Goal: Navigation & Orientation: Find specific page/section

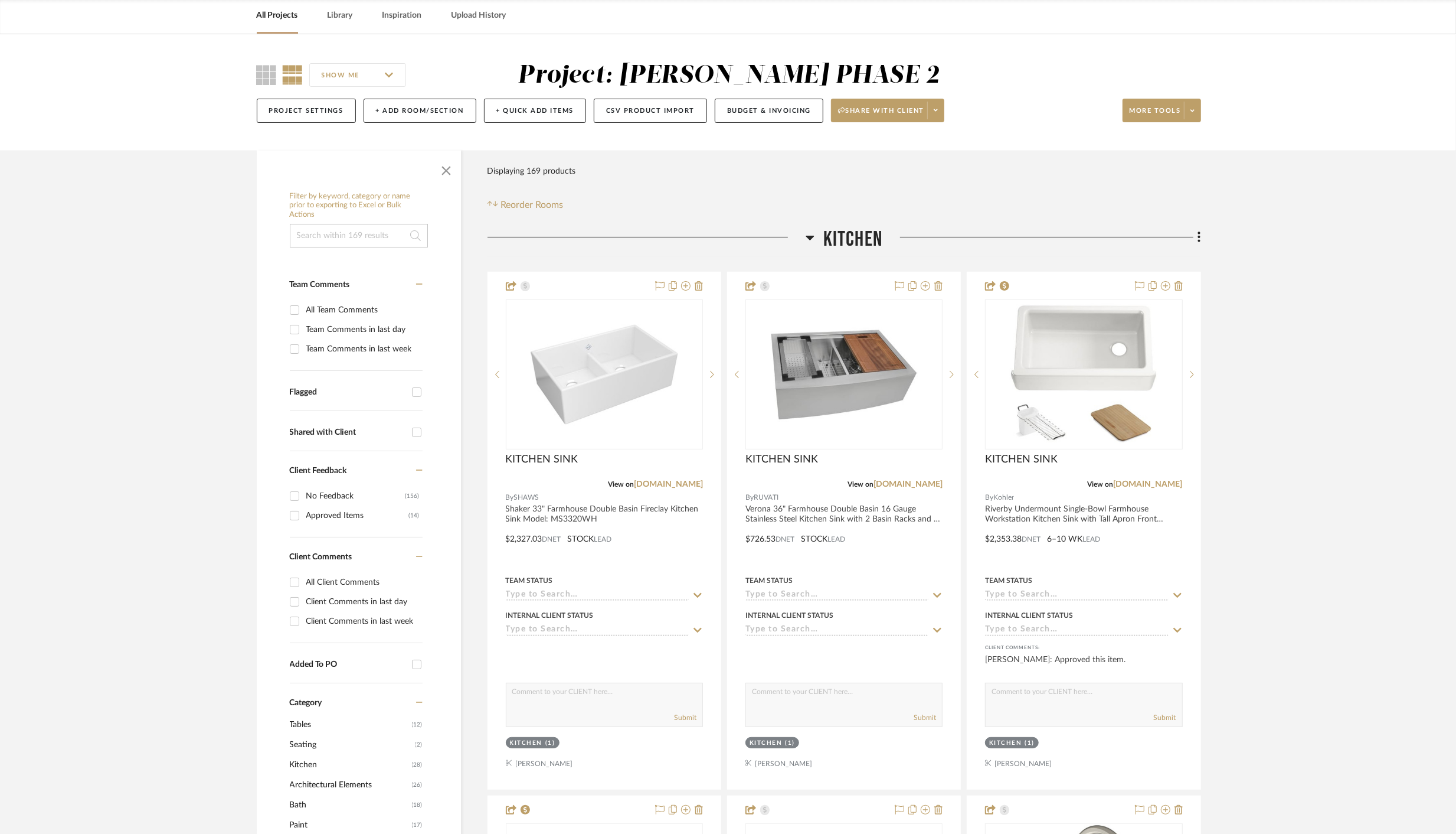
click at [301, 98] on button "Project Settings" at bounding box center [306, 110] width 99 height 24
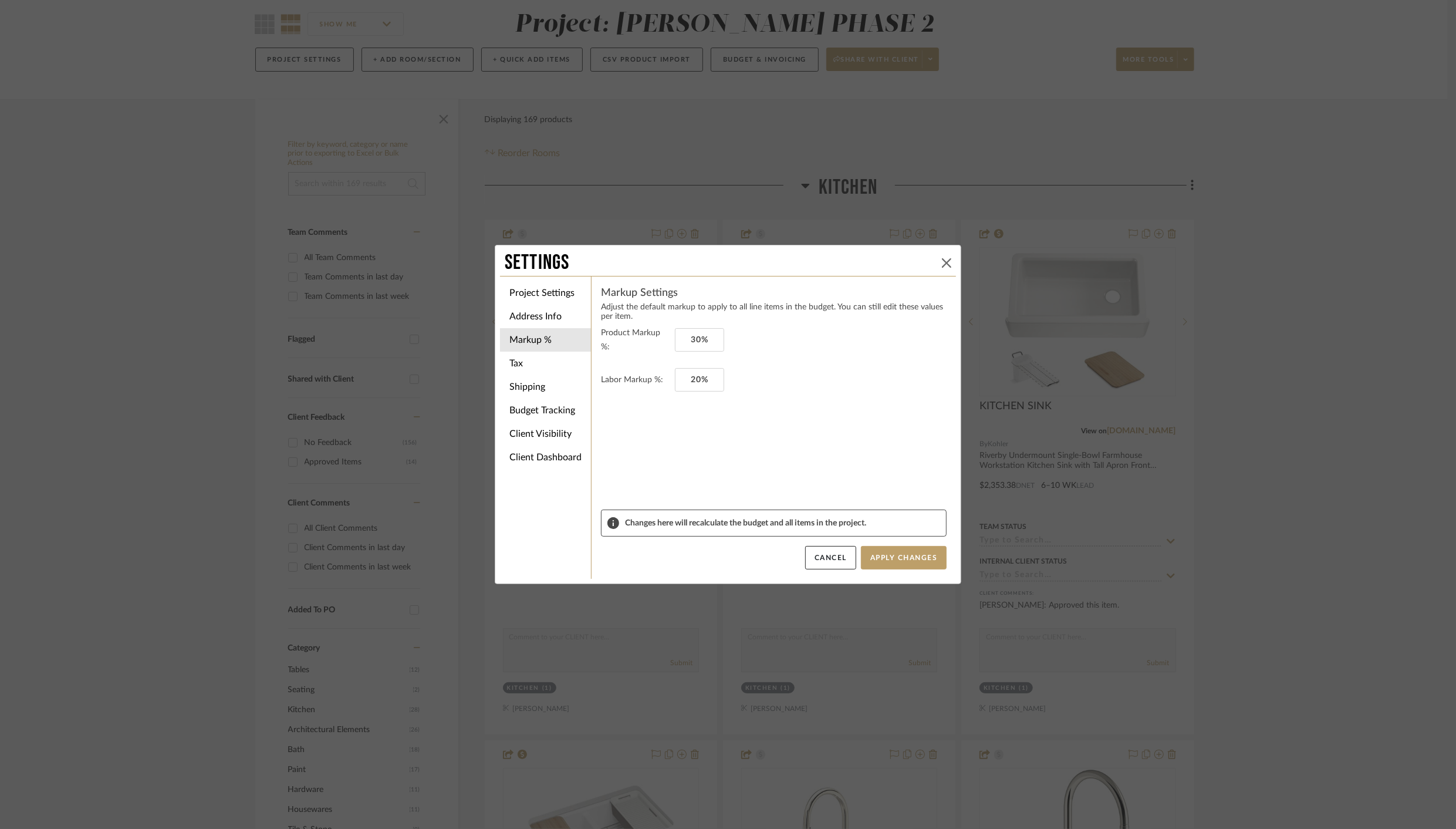
click at [942, 262] on icon at bounding box center [946, 262] width 10 height 10
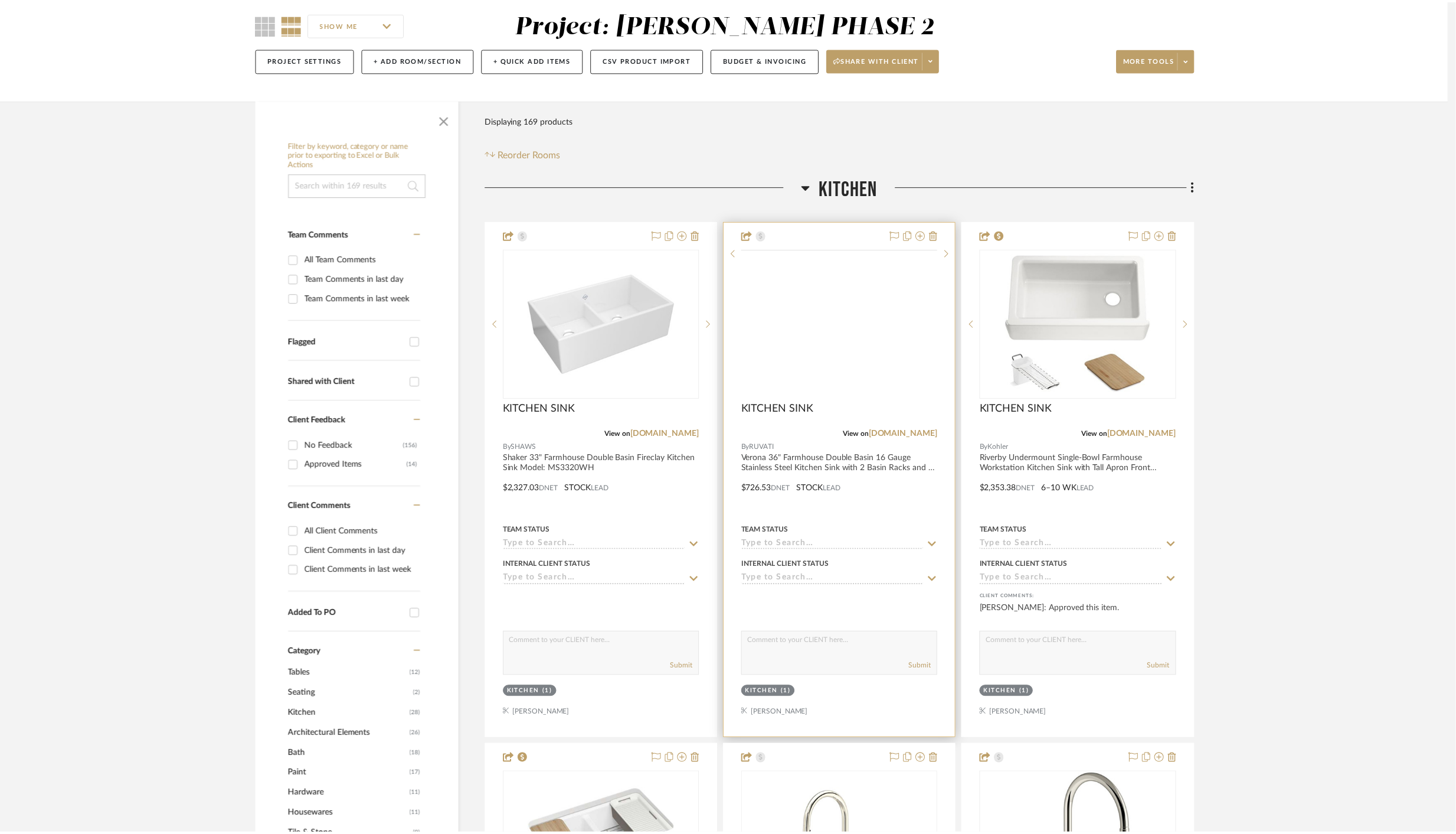
scroll to position [101, 0]
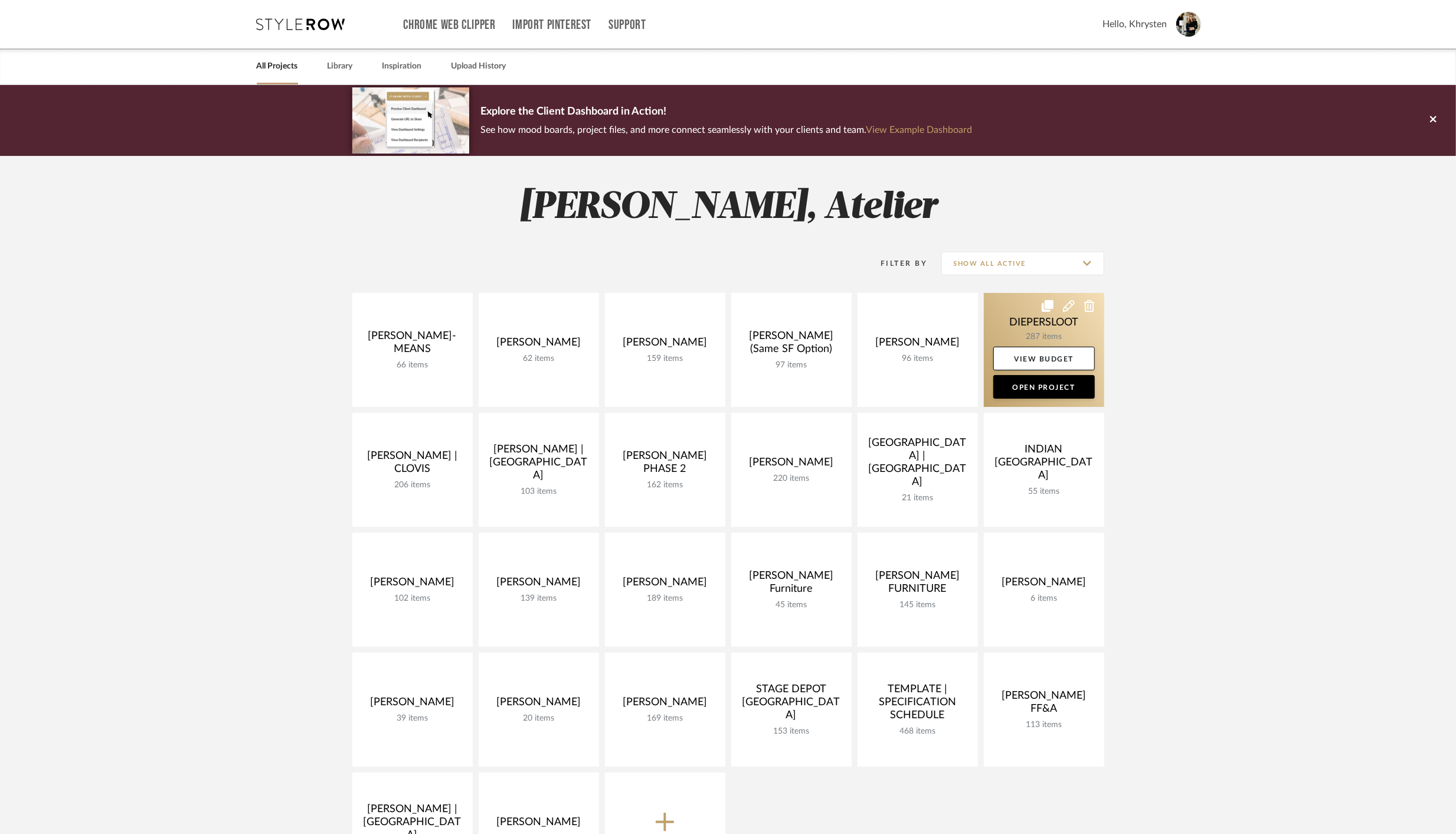
click at [1029, 319] on link at bounding box center [1044, 349] width 121 height 114
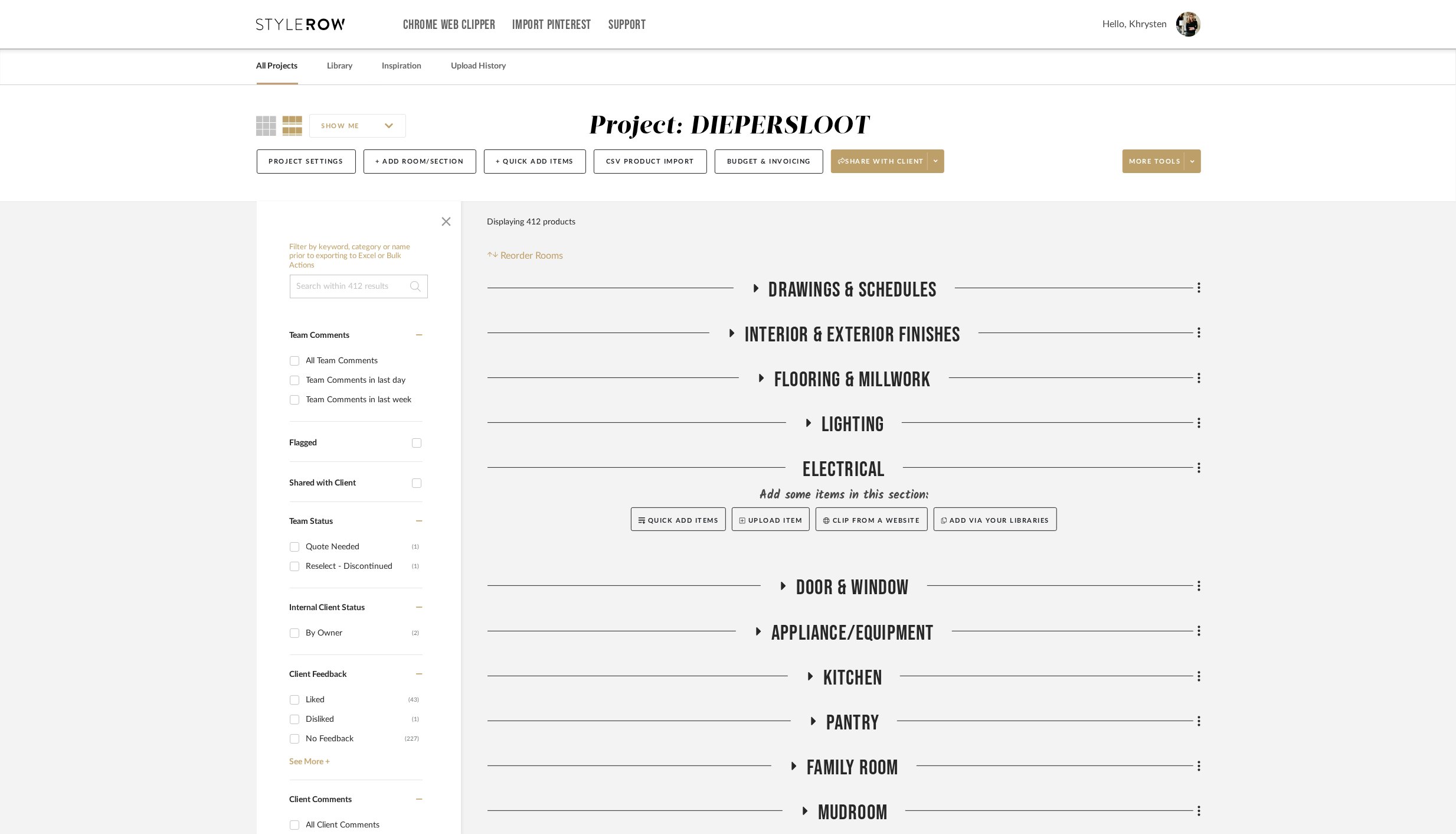
click at [724, 333] on div at bounding box center [607, 337] width 241 height 30
click at [731, 331] on icon at bounding box center [732, 333] width 4 height 8
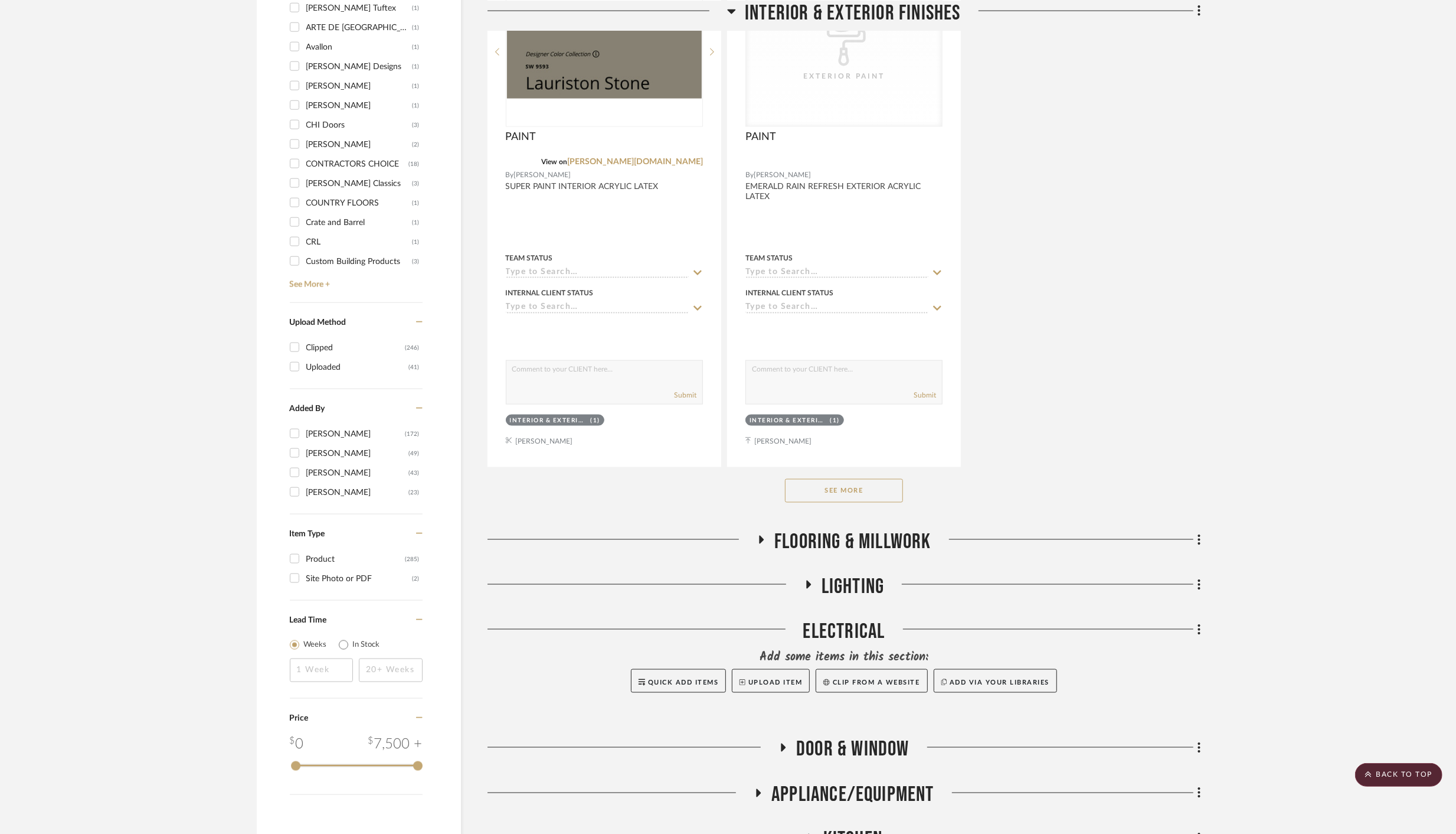
scroll to position [1470, 0]
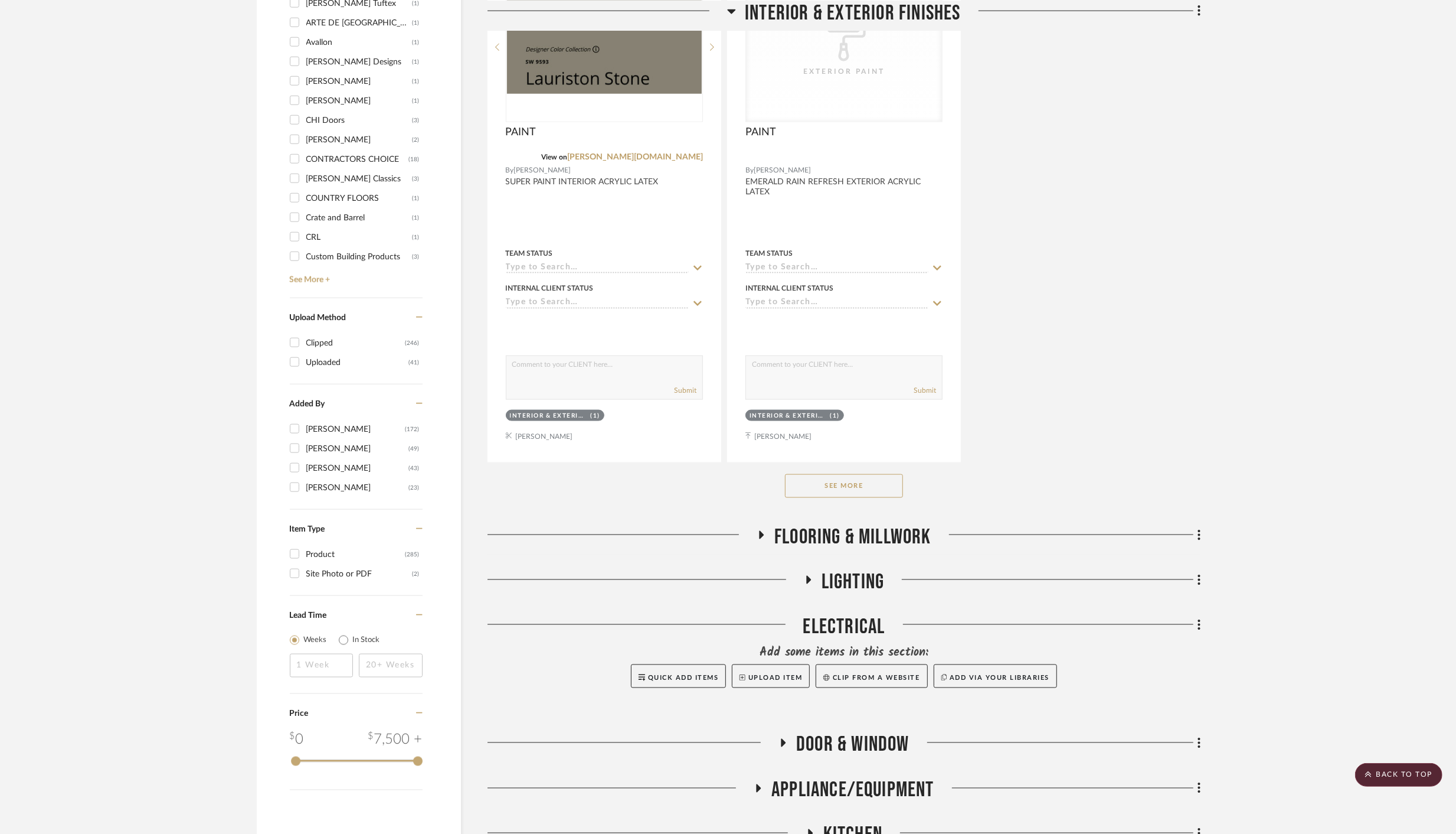
click at [842, 481] on button "See More" at bounding box center [844, 486] width 118 height 23
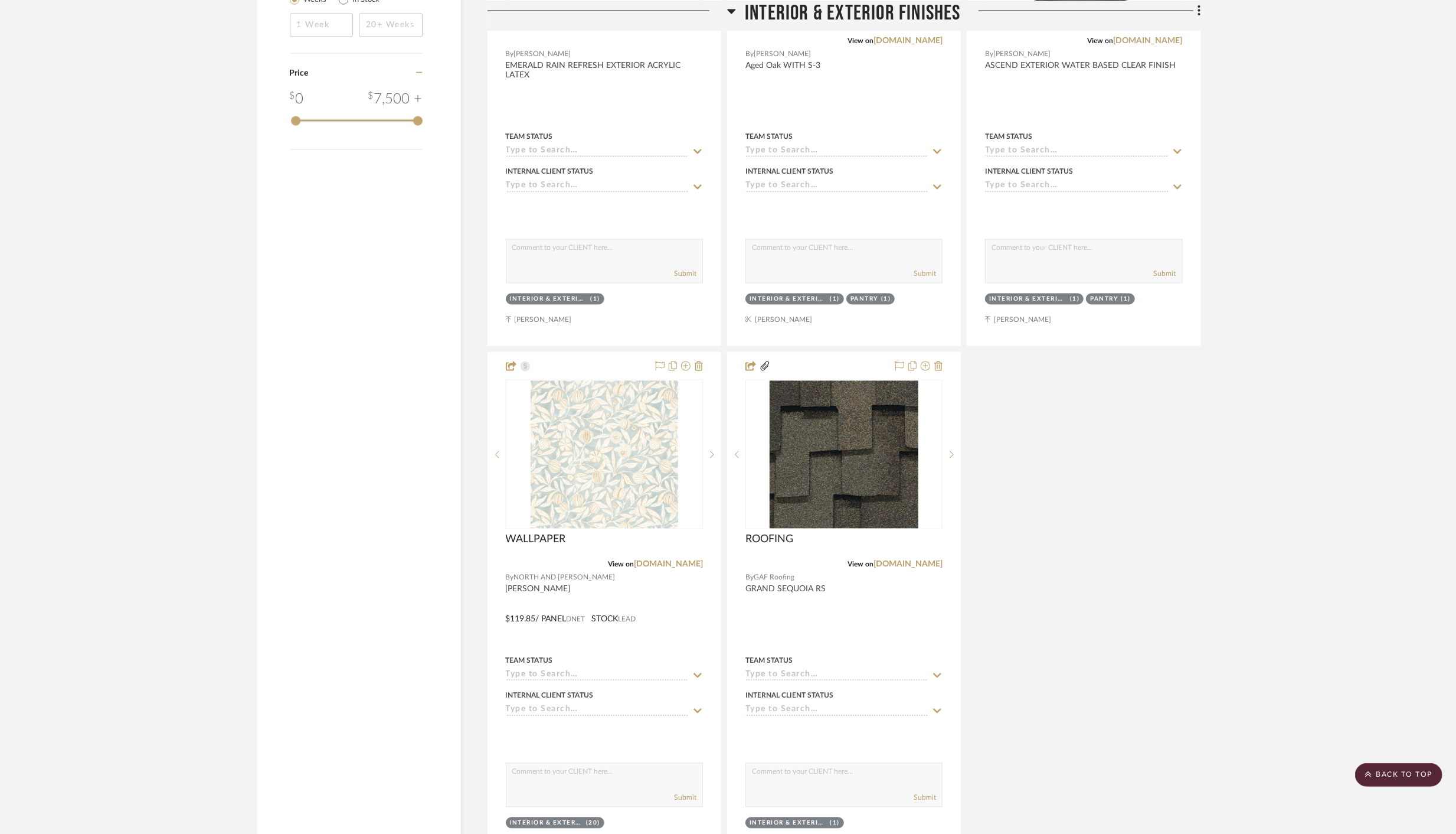
scroll to position [2186, 0]
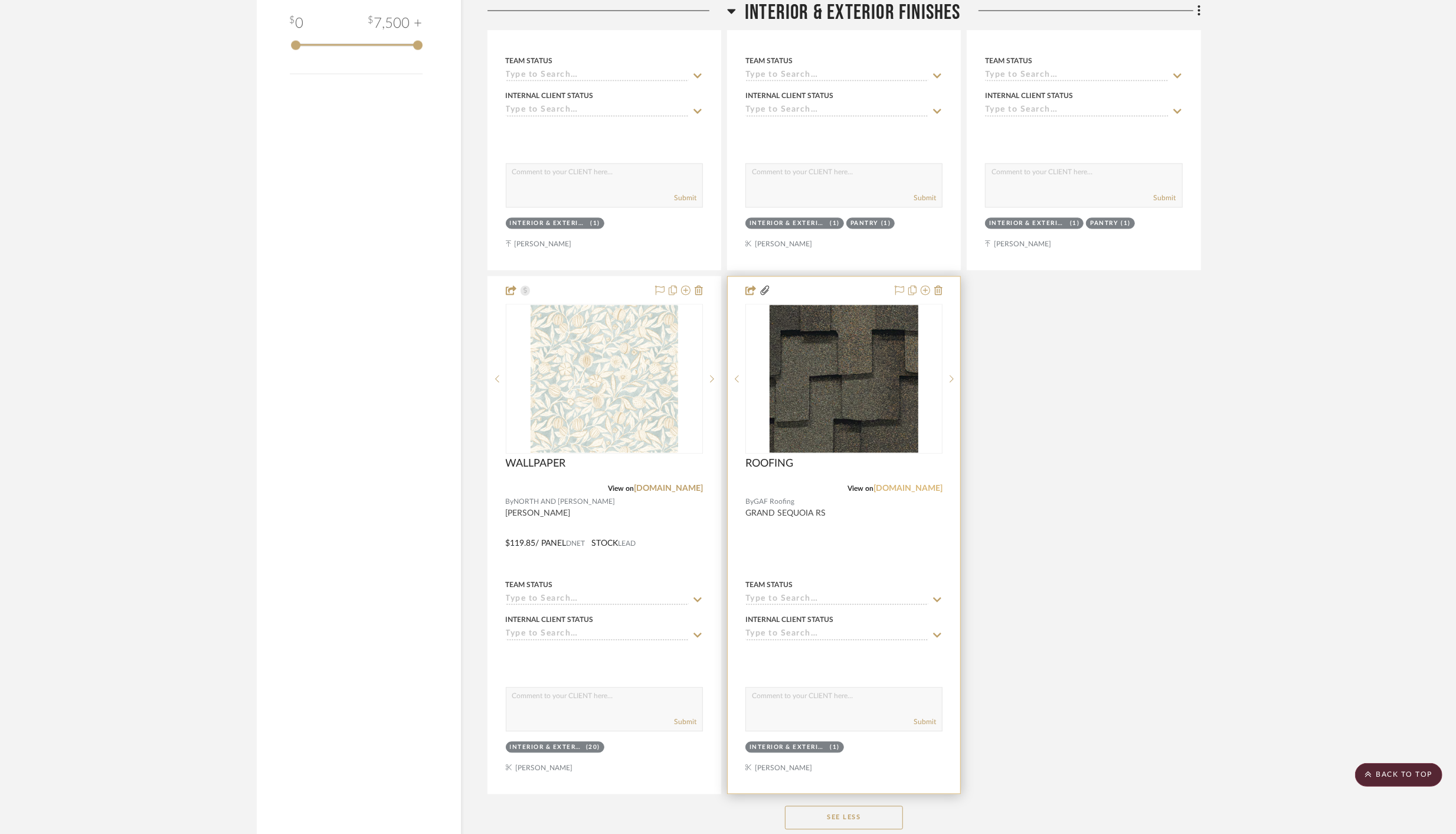
click at [929, 485] on link "[DOMAIN_NAME]" at bounding box center [908, 489] width 69 height 8
